Goal: Find specific page/section: Find specific page/section

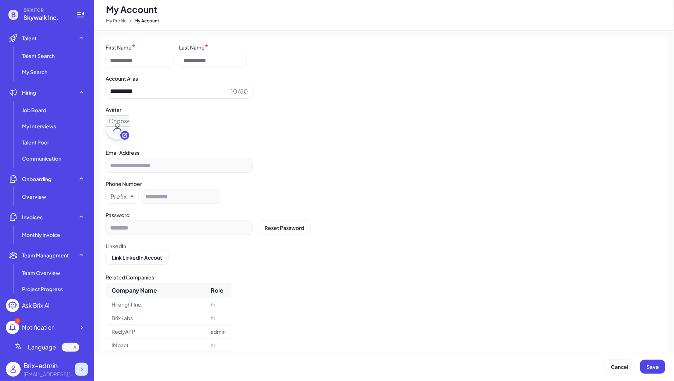
click at [82, 371] on icon at bounding box center [81, 369] width 7 height 7
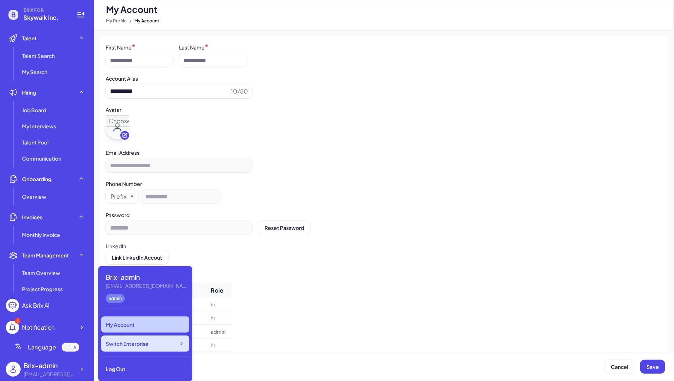
click at [150, 345] on div "Switch Enterprise" at bounding box center [145, 344] width 88 height 16
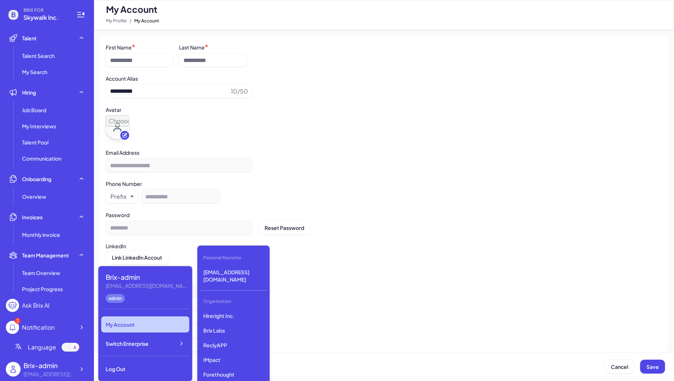
scroll to position [586, 0]
click at [241, 336] on p "Silicon Data" at bounding box center [233, 339] width 66 height 13
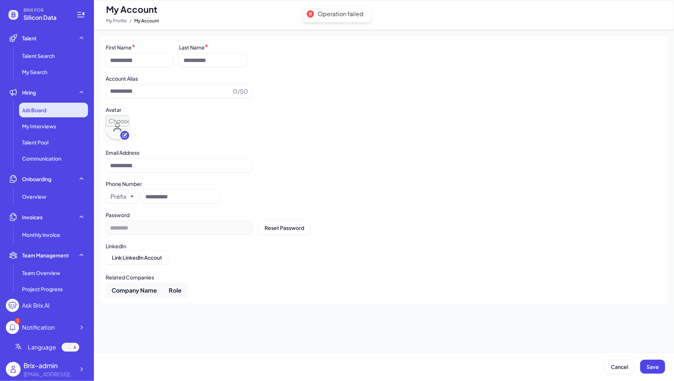
type input "**********"
click at [55, 113] on div "Job Board" at bounding box center [53, 110] width 69 height 15
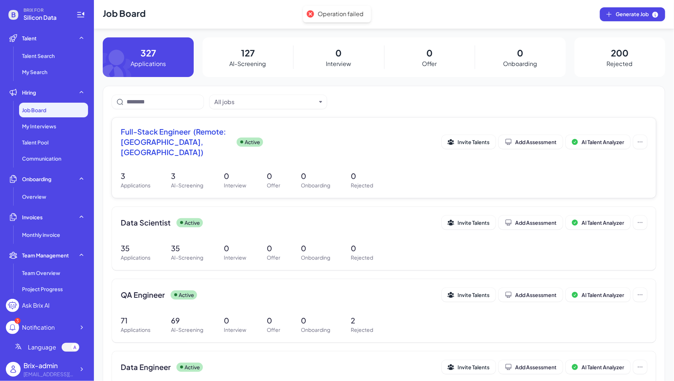
click at [251, 128] on div "Full-Stack Engineer (Remote: [GEOGRAPHIC_DATA], [GEOGRAPHIC_DATA]) Active" at bounding box center [281, 142] width 321 height 31
